Goal: Information Seeking & Learning: Learn about a topic

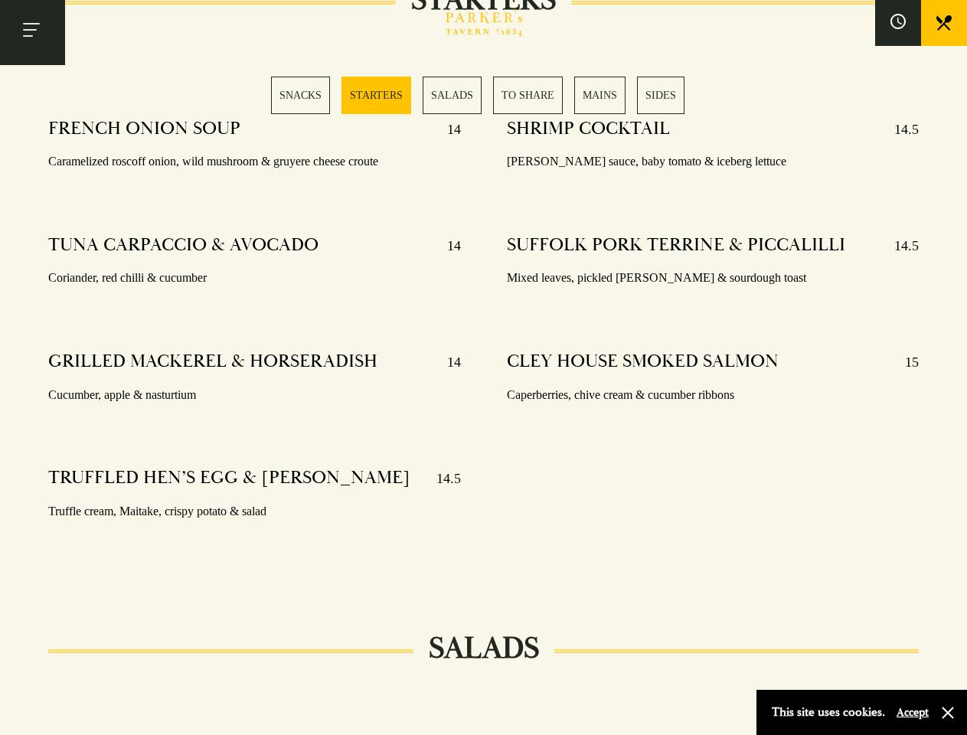
click at [484, 368] on div "SHRIMP COCKTAIL 14.5 [PERSON_NAME] sauce, baby tomato & iceberg lettuce SUFFOLK…" at bounding box center [713, 339] width 458 height 466
click at [32, 32] on button "Toggle navigation" at bounding box center [32, 32] width 65 height 65
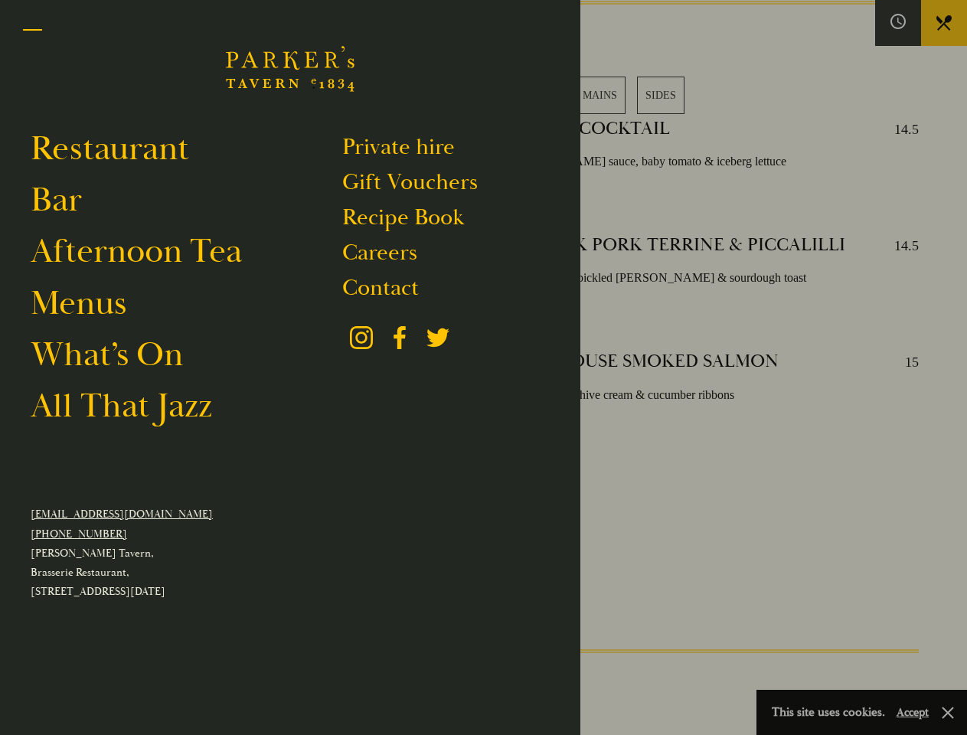
click at [898, 23] on div at bounding box center [483, 367] width 967 height 735
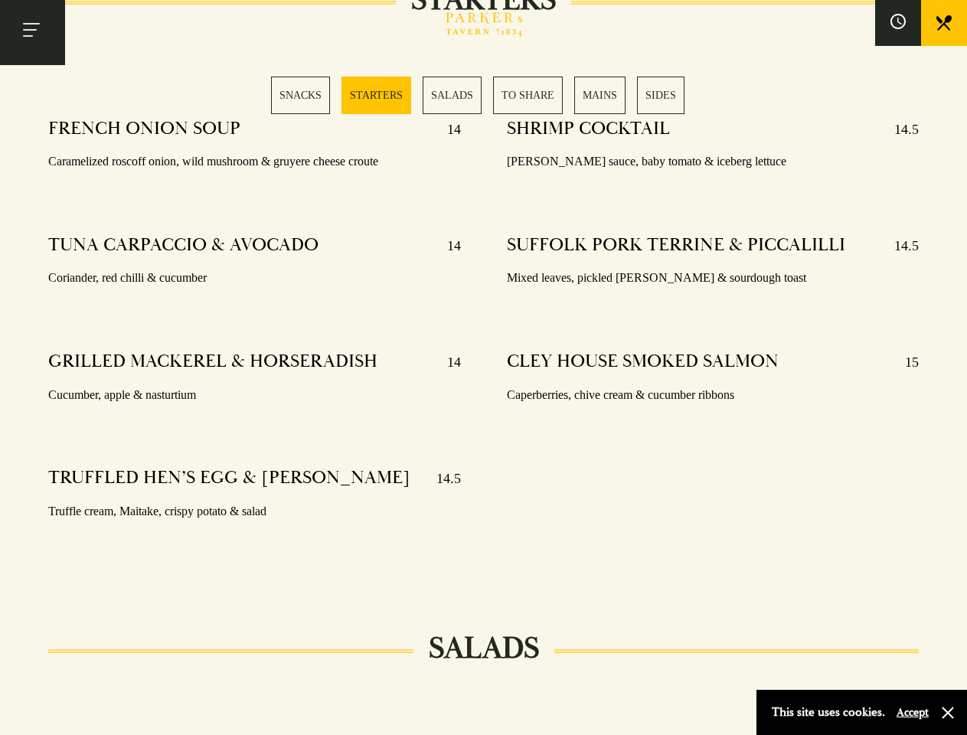
click at [484, 95] on div "SNACKS STARTERS SALADS TO SHARE MAINS SIDES" at bounding box center [483, 96] width 425 height 38
click at [912, 712] on button "Accept" at bounding box center [913, 712] width 32 height 15
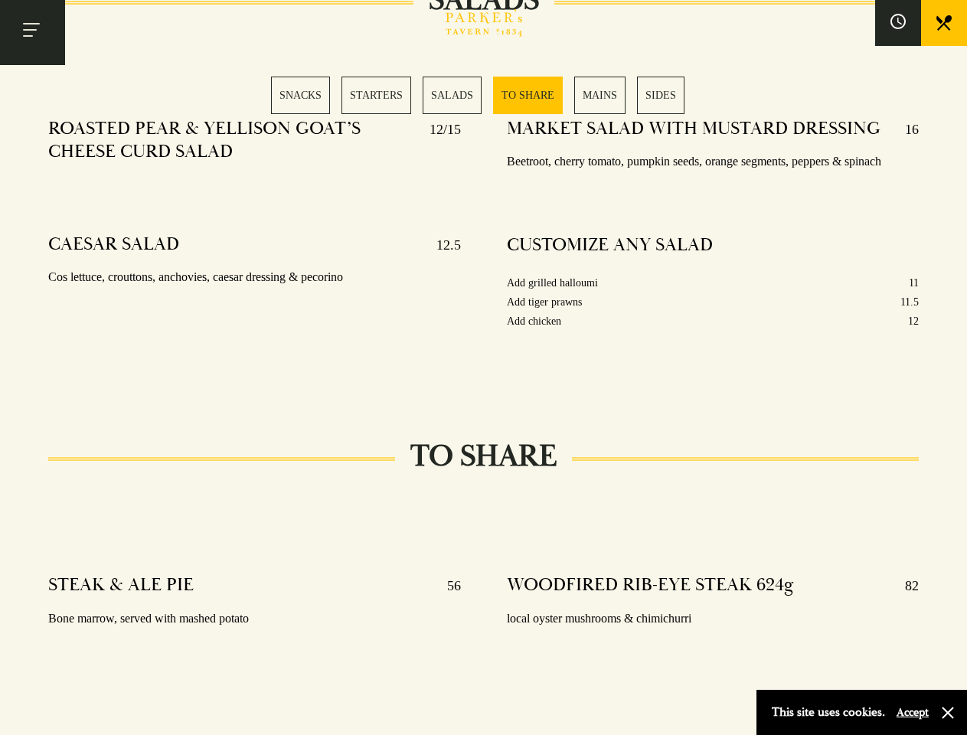
click at [484, 368] on div "MARKET SALAD WITH MUSTARD DRESSING 16 Beetroot, cherry tomato, pumpkin seeds, o…" at bounding box center [713, 243] width 458 height 275
click at [32, 32] on button "Toggle navigation" at bounding box center [32, 32] width 65 height 65
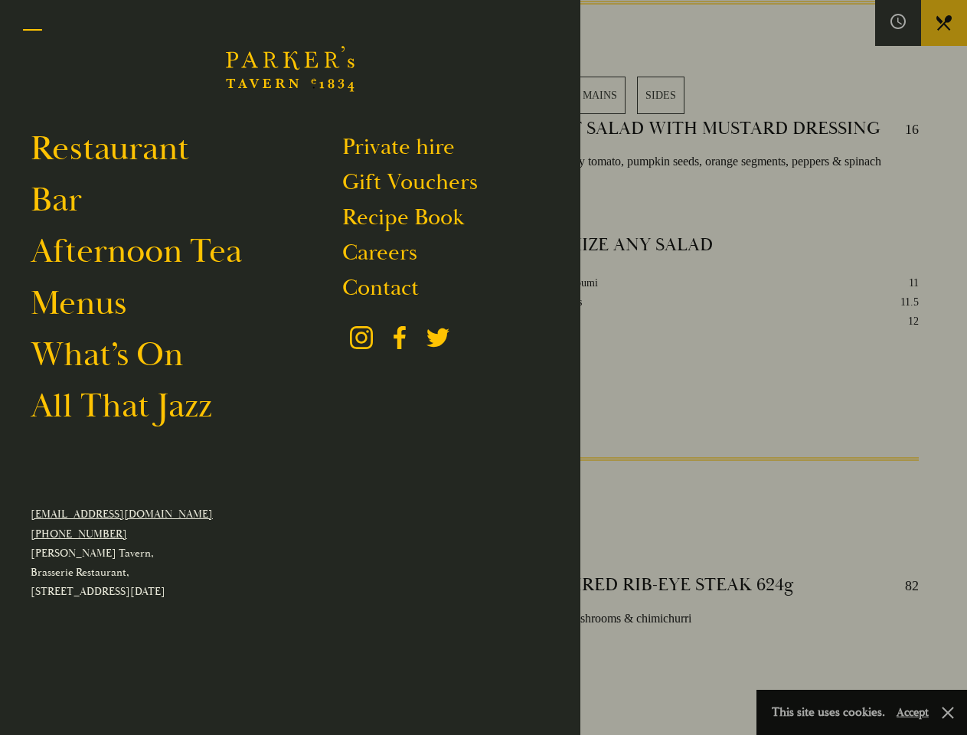
click at [898, 23] on div at bounding box center [483, 367] width 967 height 735
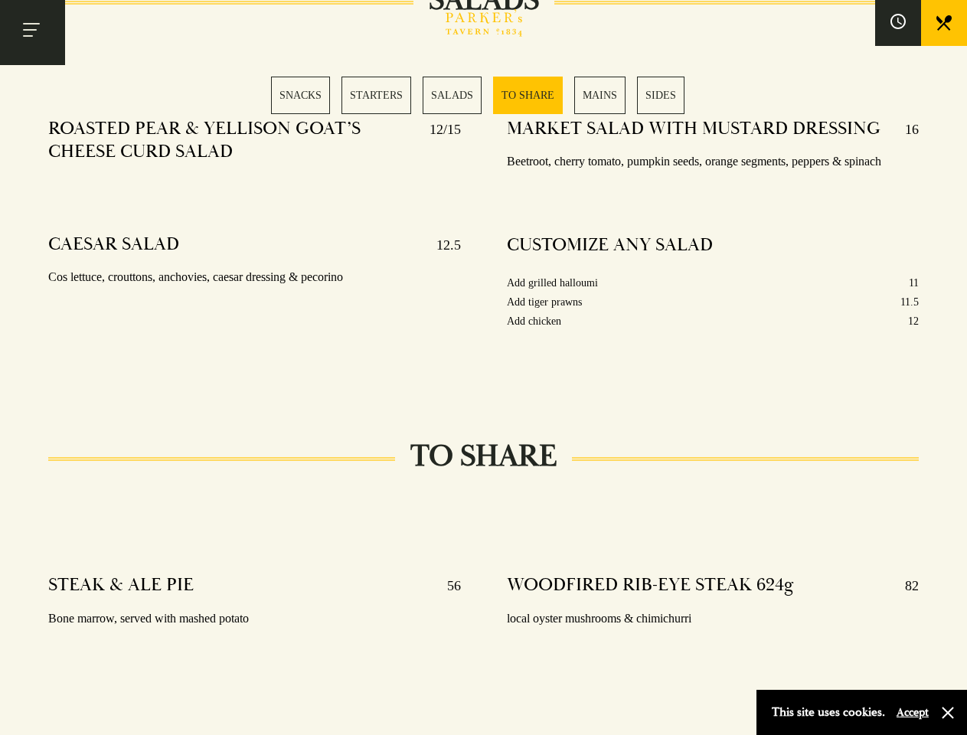
click at [484, 95] on div "SNACKS STARTERS SALADS TO SHARE MAINS SIDES" at bounding box center [483, 96] width 425 height 38
click at [912, 712] on button "Accept" at bounding box center [913, 712] width 32 height 15
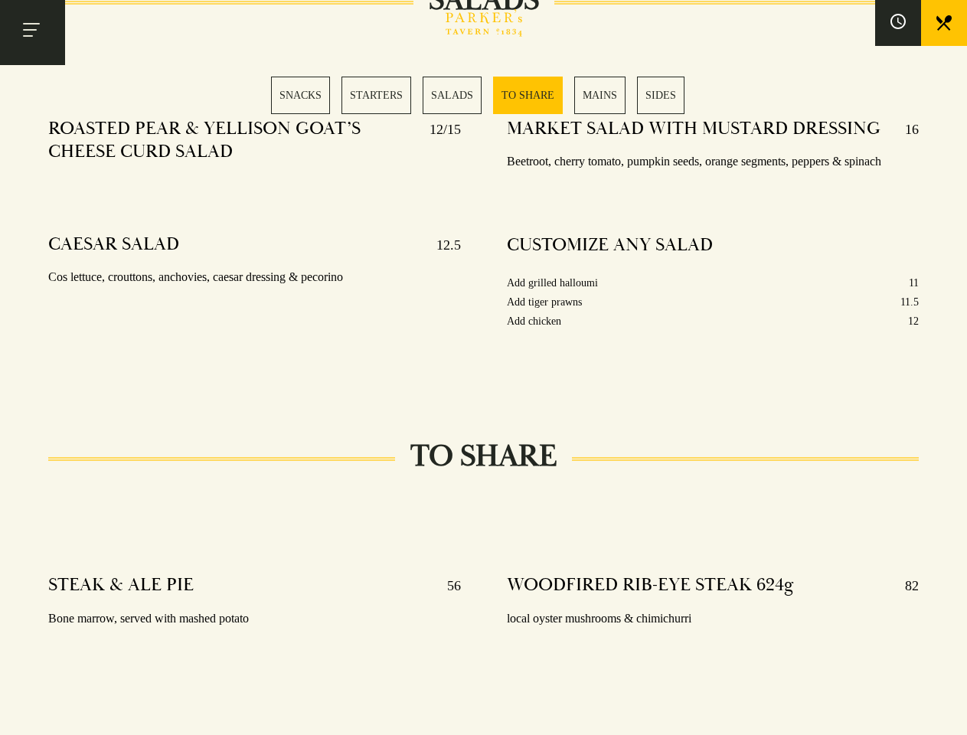
click at [948, 713] on section "SNACKS SELECTION OF OLIVES 5 Manzanilla, kalamata & bella di cerignola 48 HOUR …" at bounding box center [483, 517] width 967 height 3704
